Goal: Manage account settings

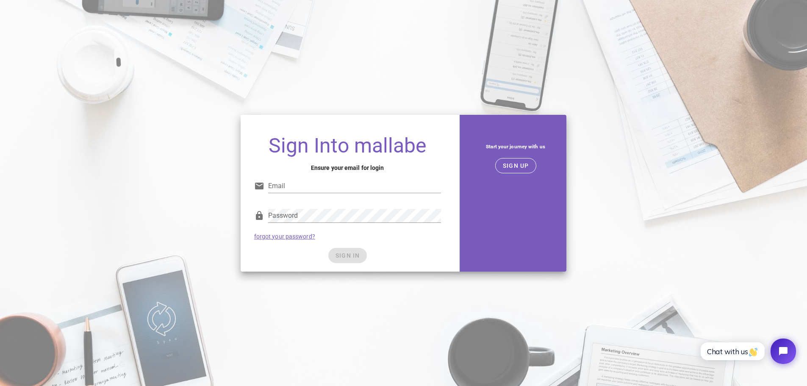
type input "[EMAIL_ADDRESS][DOMAIN_NAME]"
click at [328, 238] on div "Password forgot your password?" at bounding box center [347, 224] width 197 height 44
click at [343, 256] on span "SIGN IN" at bounding box center [347, 255] width 25 height 7
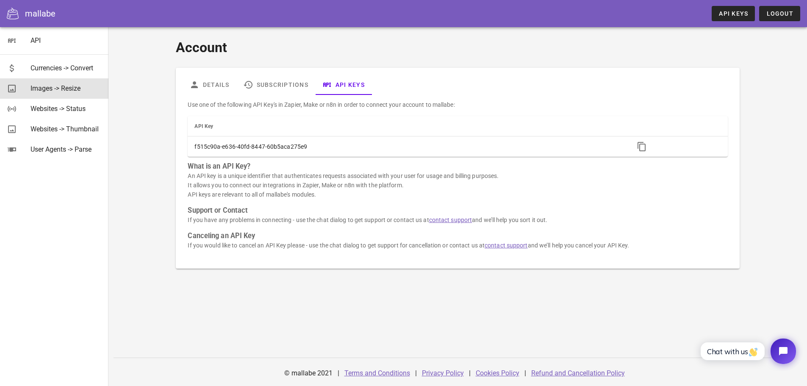
click at [47, 83] on div "Images -> Resize" at bounding box center [65, 88] width 71 height 18
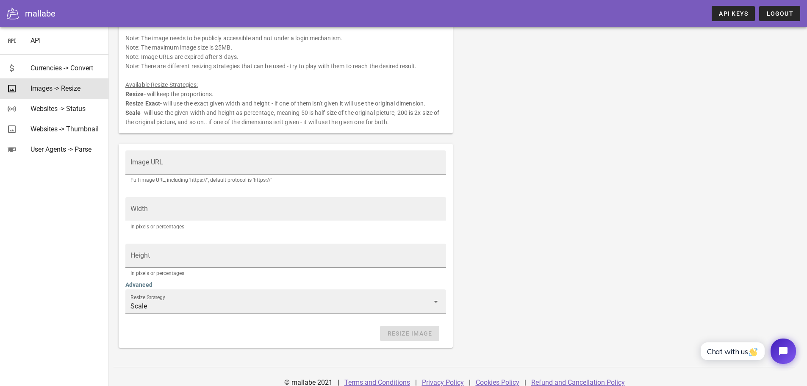
scroll to position [59, 0]
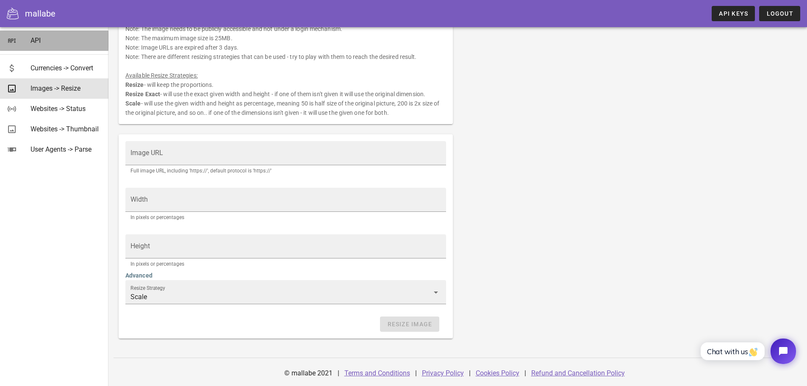
click at [36, 37] on div "API" at bounding box center [65, 40] width 71 height 8
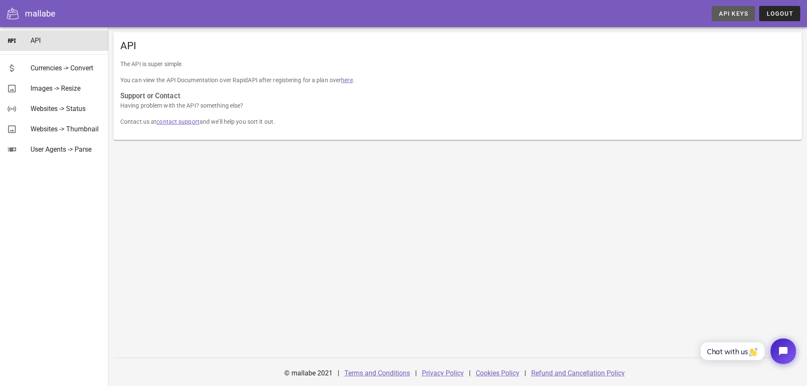
click at [732, 15] on span "API Keys" at bounding box center [733, 13] width 30 height 7
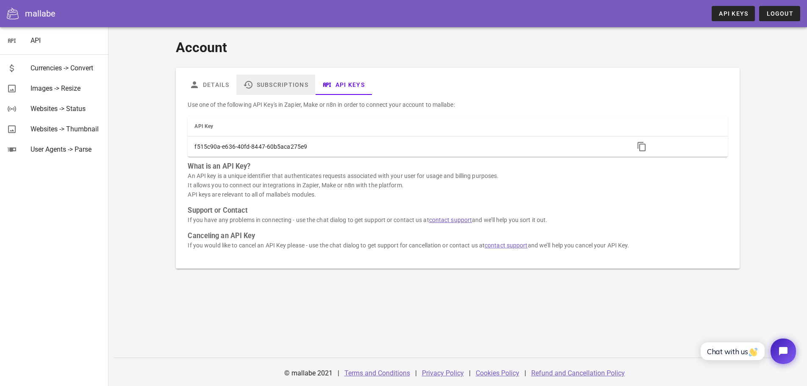
click at [279, 88] on link "Subscriptions" at bounding box center [275, 85] width 79 height 20
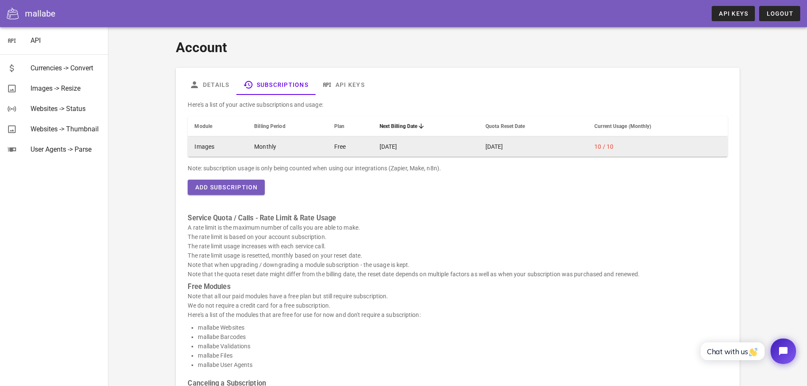
click at [314, 144] on td "Monthly" at bounding box center [287, 146] width 80 height 20
click at [255, 148] on td "Monthly" at bounding box center [287, 146] width 80 height 20
click at [352, 147] on td "Free" at bounding box center [349, 146] width 45 height 20
